Goal: Find specific page/section

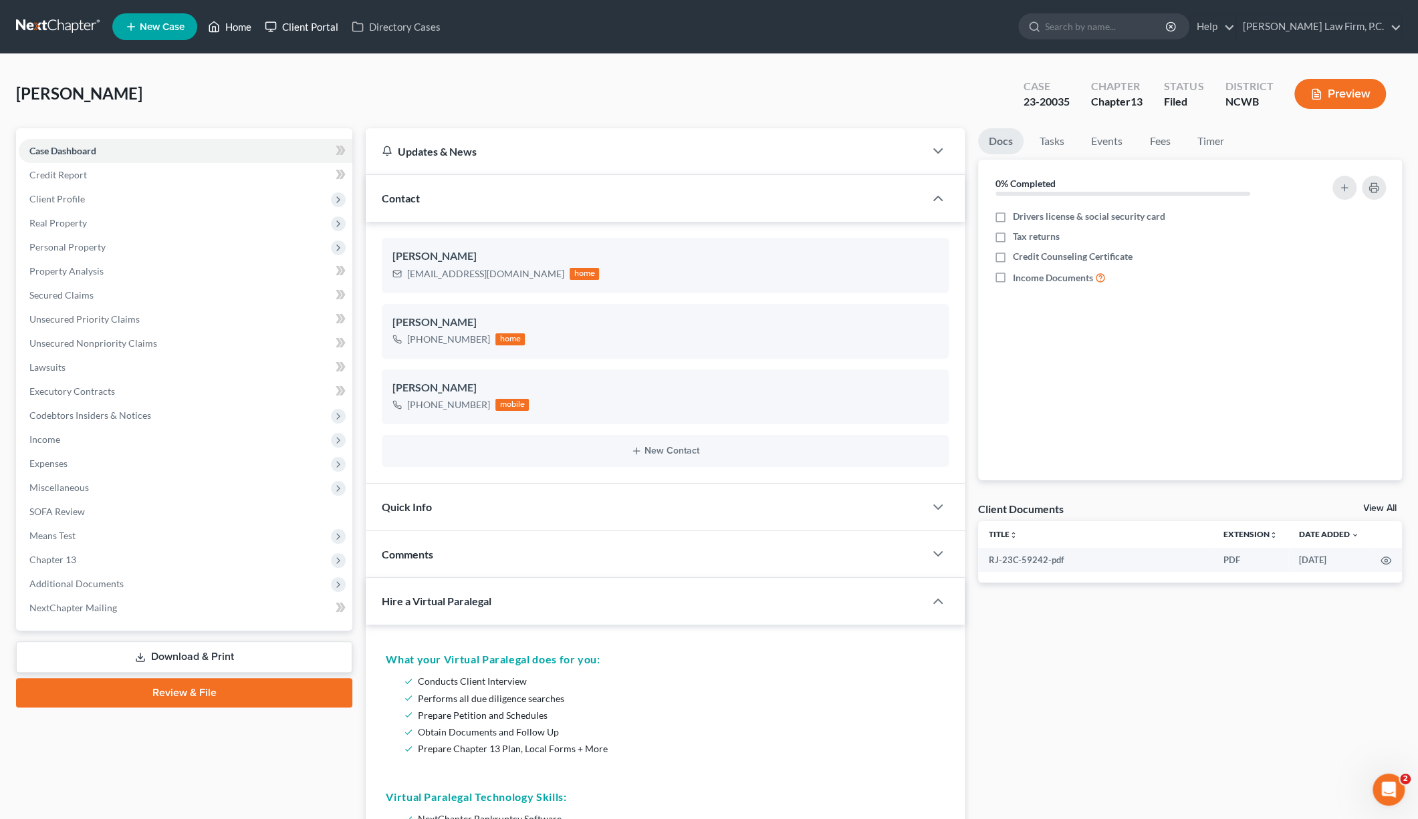
drag, startPoint x: 227, startPoint y: 22, endPoint x: 305, endPoint y: 32, distance: 78.8
click at [227, 22] on link "Home" at bounding box center [229, 27] width 57 height 24
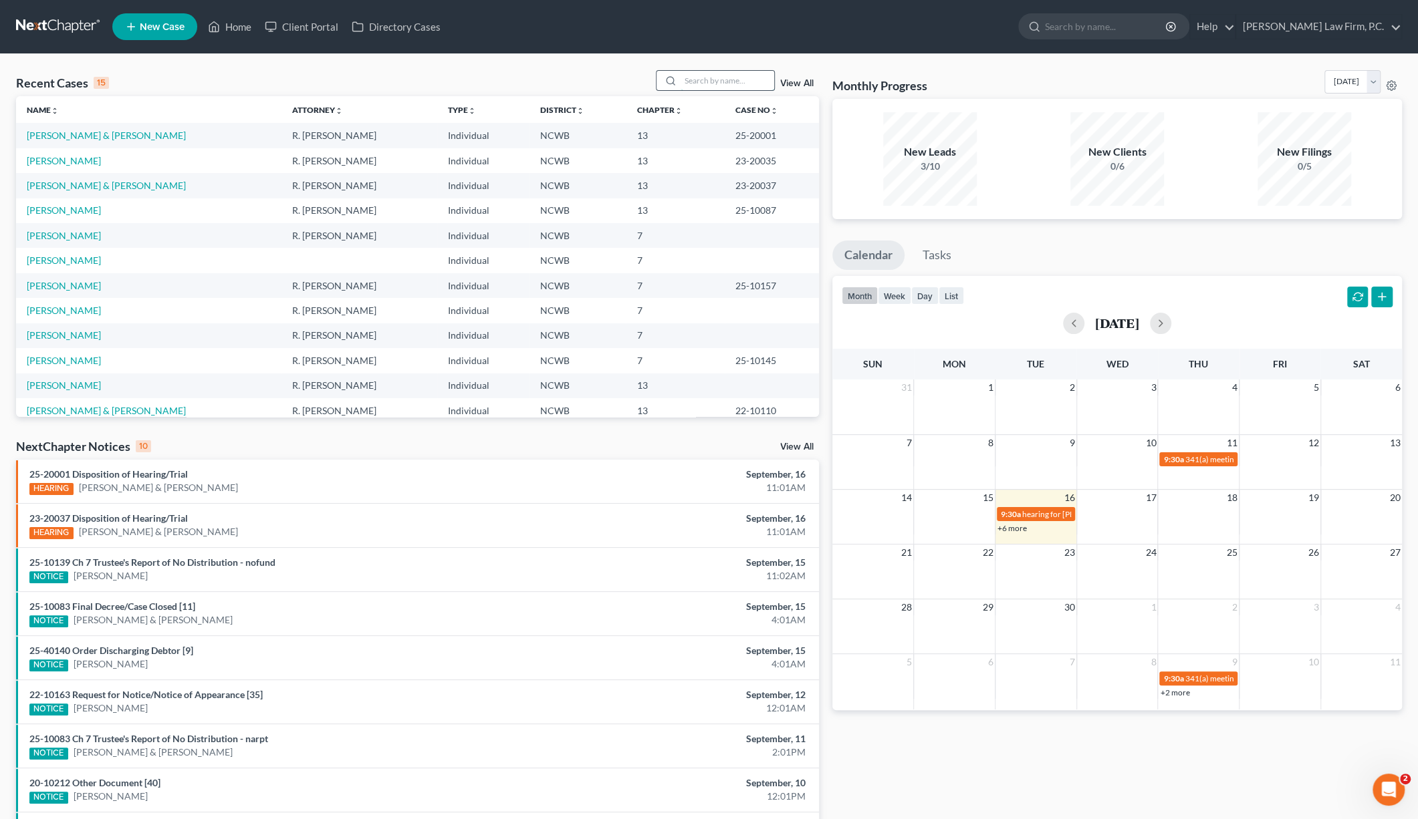
click at [705, 82] on input "search" at bounding box center [727, 80] width 94 height 19
type input "[PERSON_NAME]"
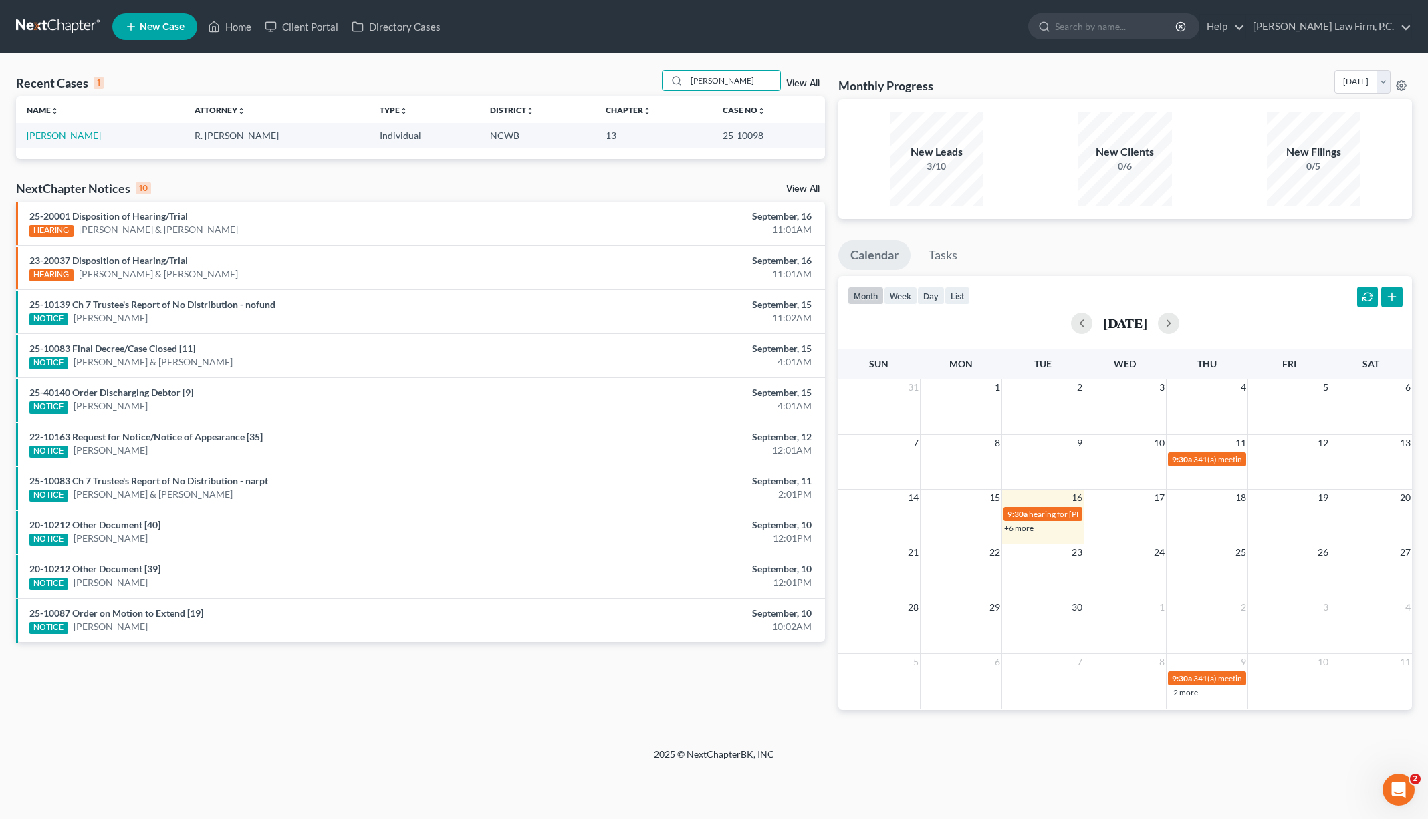
click at [83, 138] on link "[PERSON_NAME]" at bounding box center [64, 135] width 74 height 11
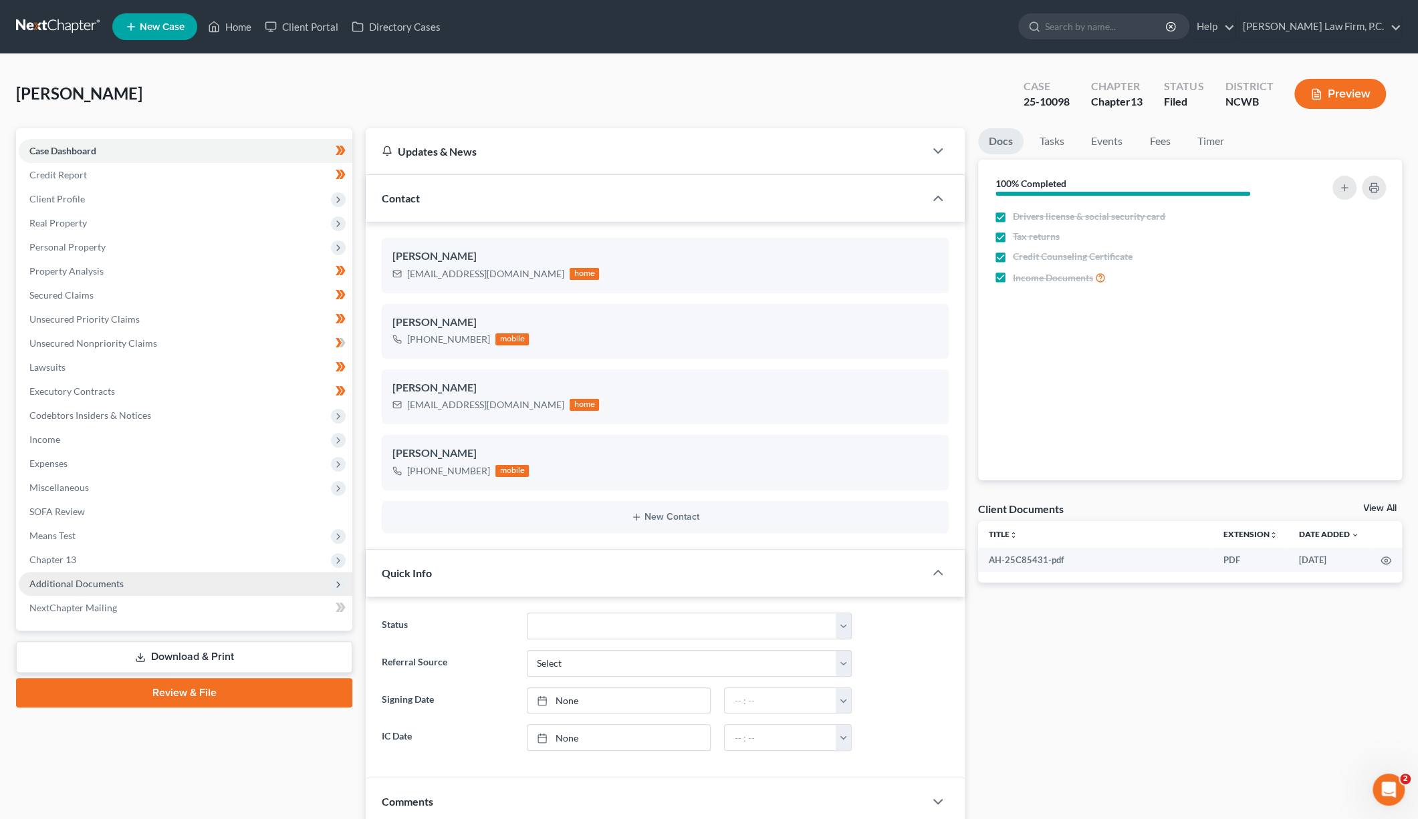
click at [72, 582] on span "Additional Documents" at bounding box center [76, 583] width 94 height 11
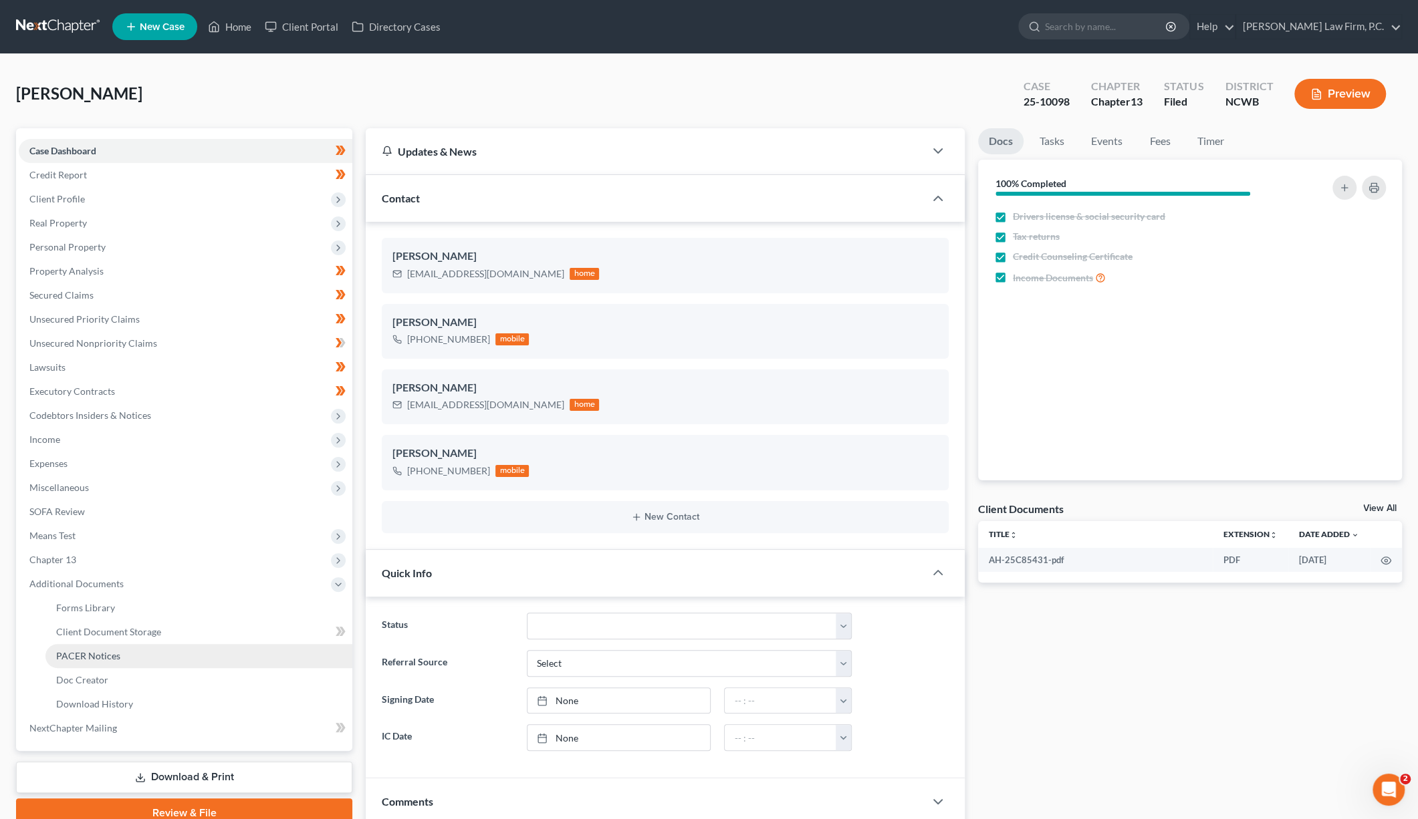
click at [76, 655] on span "PACER Notices" at bounding box center [88, 655] width 64 height 11
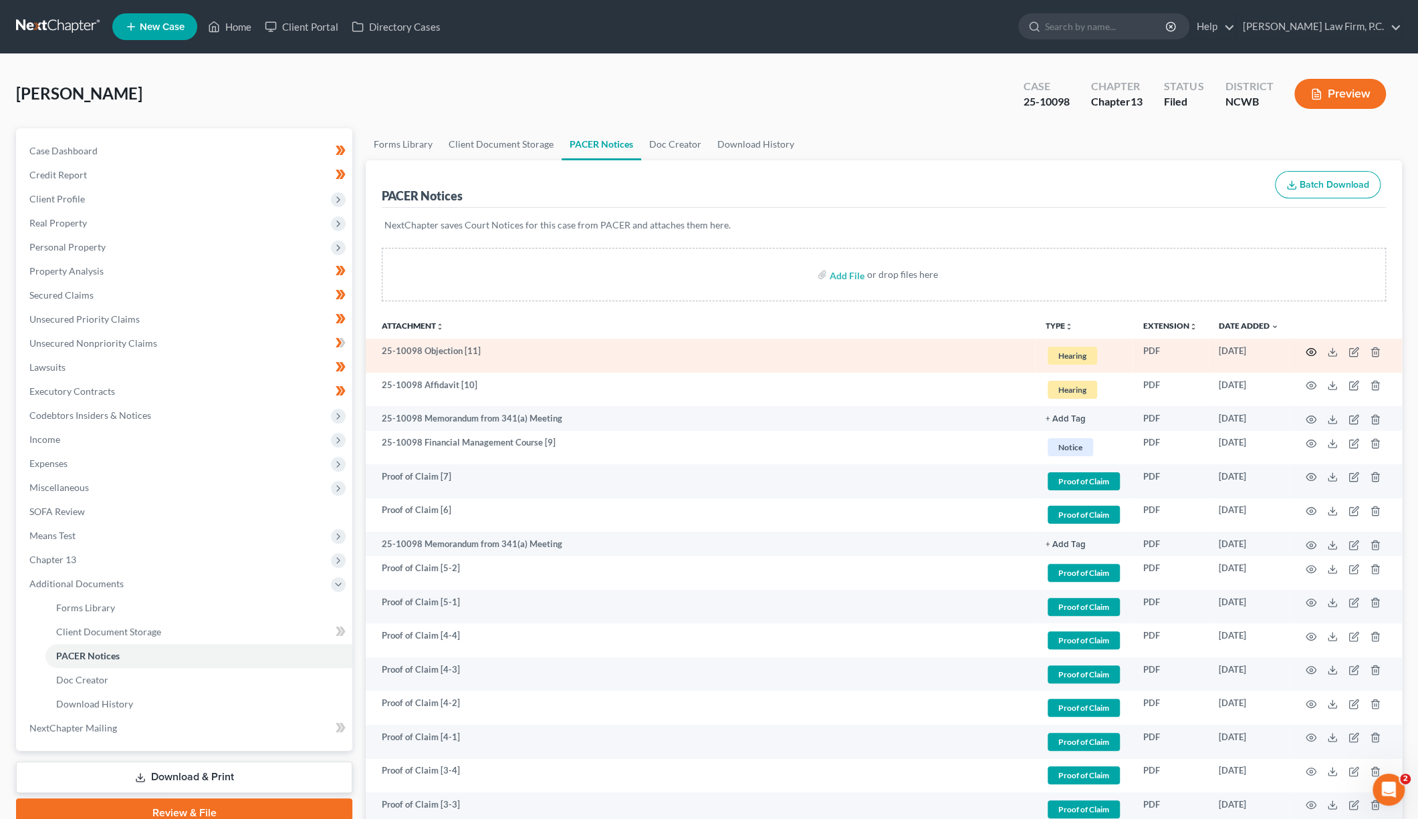
click at [1312, 351] on icon "button" at bounding box center [1310, 352] width 11 height 11
